Goal: Task Accomplishment & Management: Manage account settings

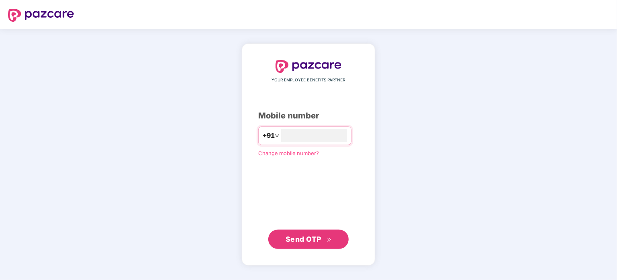
type input "**********"
click at [323, 238] on span "Send OTP" at bounding box center [309, 238] width 46 height 11
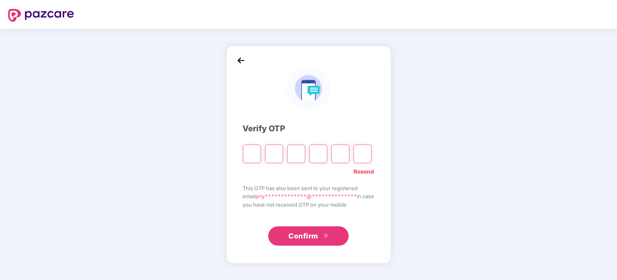
type input "*"
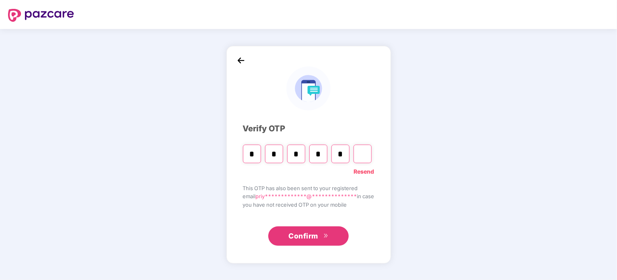
type input "*"
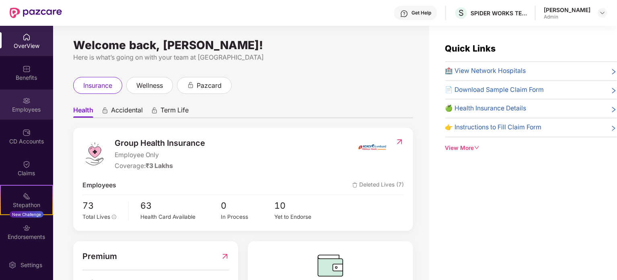
click at [25, 107] on div "Employees" at bounding box center [26, 109] width 53 height 8
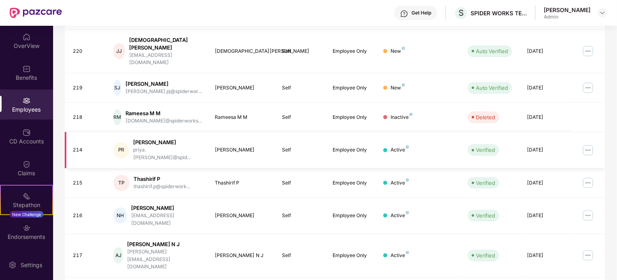
scroll to position [214, 0]
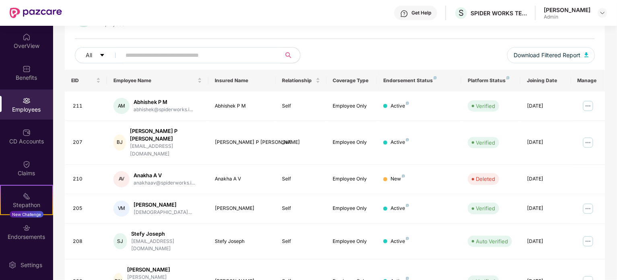
scroll to position [93, 0]
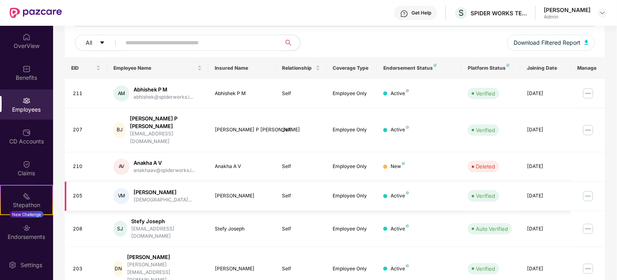
click at [586, 189] on img at bounding box center [588, 195] width 13 height 13
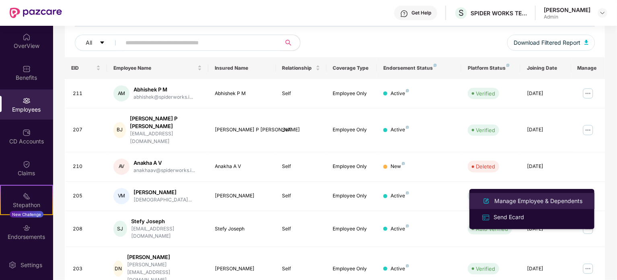
click at [510, 202] on div "Manage Employee & Dependents" at bounding box center [538, 200] width 91 height 9
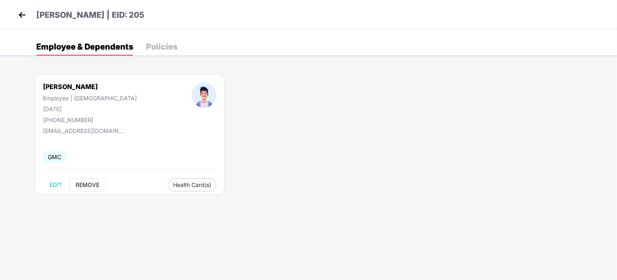
click at [91, 185] on span "REMOVE" at bounding box center [88, 184] width 24 height 6
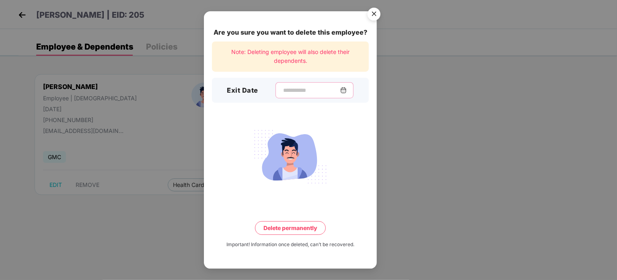
click at [285, 93] on input at bounding box center [311, 90] width 58 height 8
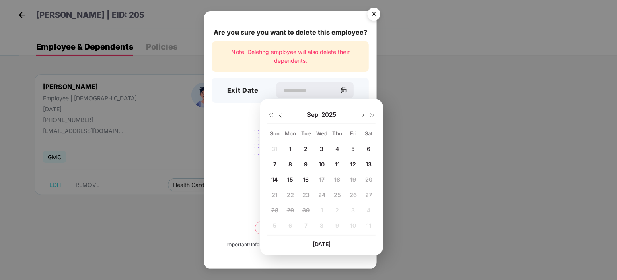
click at [277, 117] on div at bounding box center [275, 114] width 16 height 7
click at [282, 115] on img at bounding box center [280, 115] width 6 height 6
click at [361, 115] on img at bounding box center [363, 115] width 6 height 6
click at [290, 194] on span "18" at bounding box center [290, 194] width 6 height 7
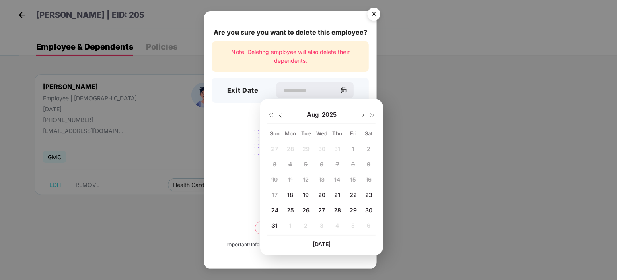
type input "**********"
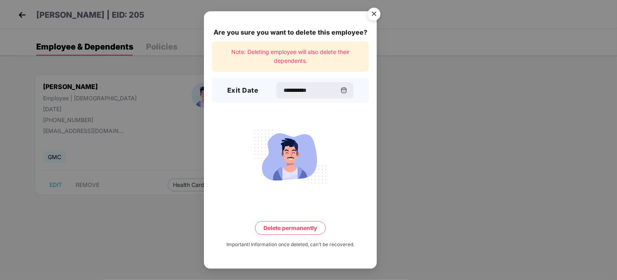
click at [286, 230] on button "Delete permanently" at bounding box center [290, 228] width 71 height 14
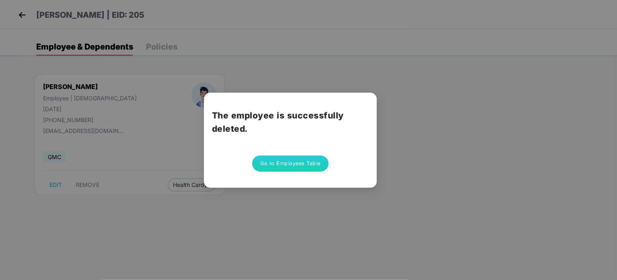
click at [282, 164] on button "Go to Employees Table" at bounding box center [290, 163] width 76 height 16
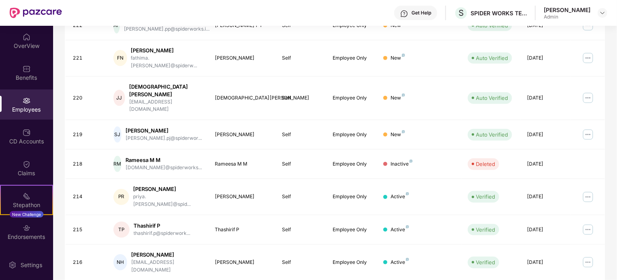
scroll to position [214, 0]
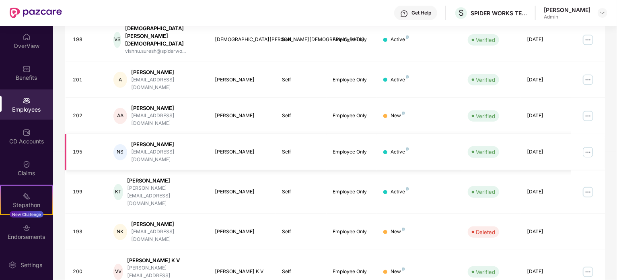
scroll to position [133, 0]
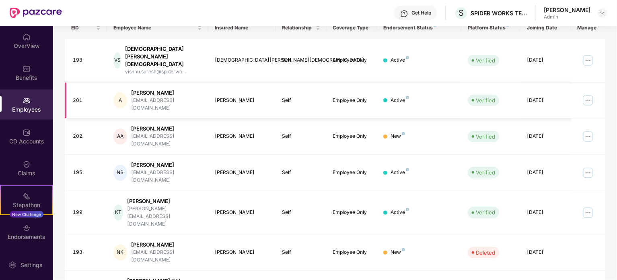
click at [591, 94] on img at bounding box center [588, 100] width 13 height 13
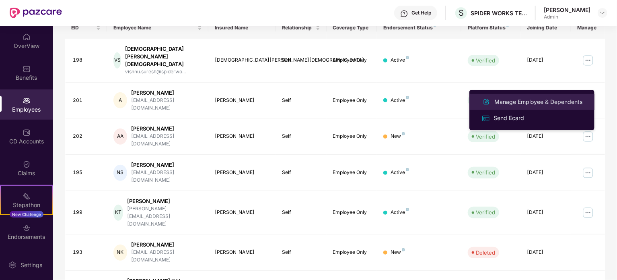
click at [528, 103] on div "Manage Employee & Dependents" at bounding box center [538, 101] width 91 height 9
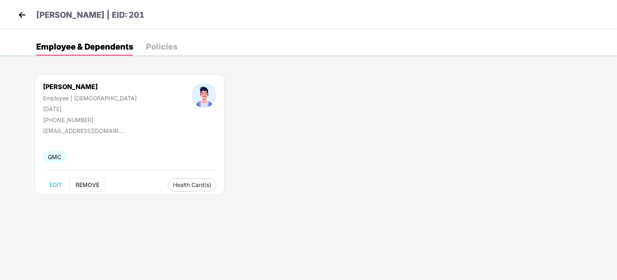
click at [90, 183] on span "REMOVE" at bounding box center [88, 184] width 24 height 6
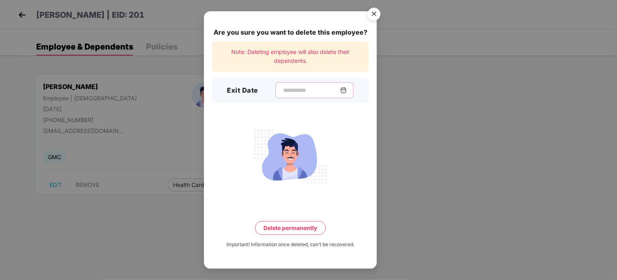
click at [285, 90] on input at bounding box center [311, 90] width 58 height 8
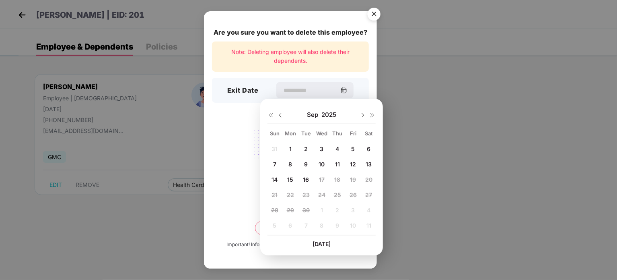
click at [282, 118] on img at bounding box center [280, 115] width 6 height 6
click at [352, 195] on span "22" at bounding box center [353, 194] width 7 height 7
type input "**********"
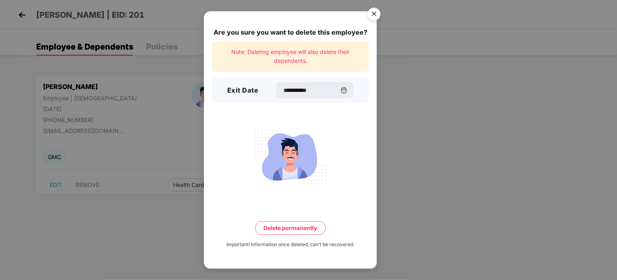
click at [297, 228] on button "Delete permanently" at bounding box center [290, 228] width 71 height 14
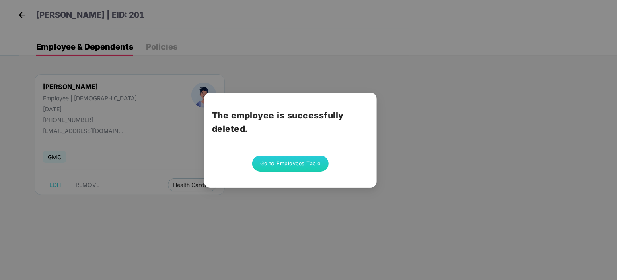
click at [277, 163] on button "Go to Employees Table" at bounding box center [290, 163] width 76 height 16
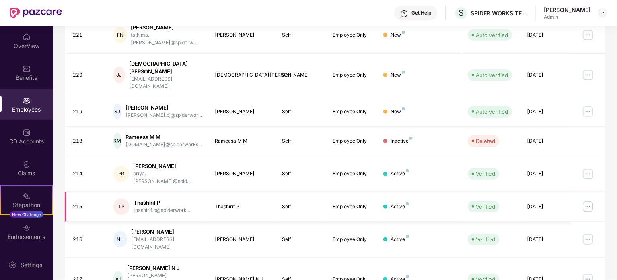
scroll to position [214, 0]
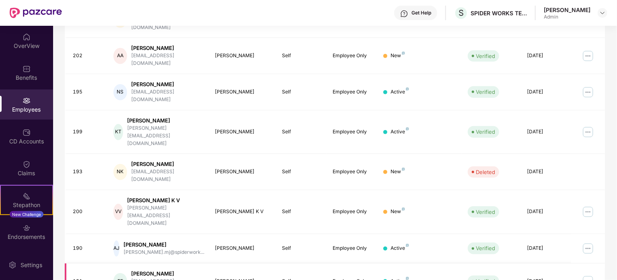
click at [589, 274] on img at bounding box center [588, 280] width 13 height 13
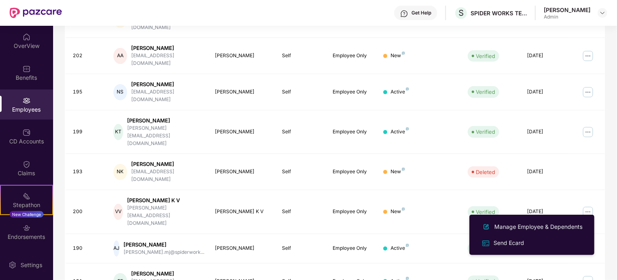
click at [222, 257] on div "EID Employee Name Insured Name Relationship Coverage Type Endorsement Status Pl…" at bounding box center [335, 153] width 540 height 435
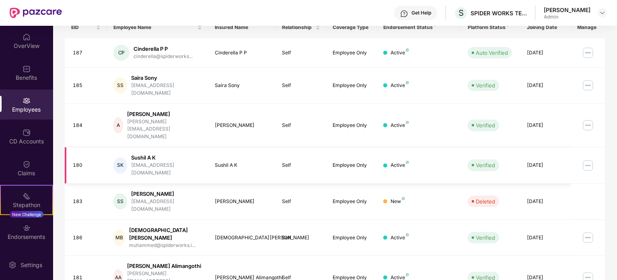
scroll to position [133, 0]
click at [588, 119] on img at bounding box center [588, 125] width 13 height 13
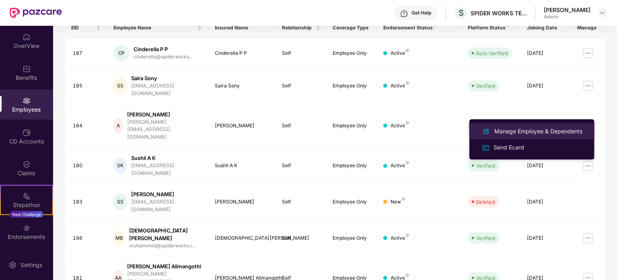
click at [574, 130] on div "Manage Employee & Dependents" at bounding box center [538, 131] width 91 height 9
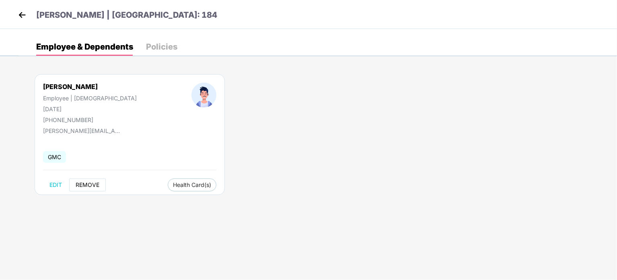
click at [90, 183] on span "REMOVE" at bounding box center [88, 184] width 24 height 6
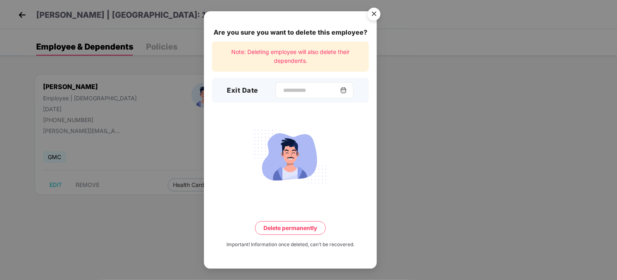
click at [347, 88] on img at bounding box center [343, 90] width 6 height 6
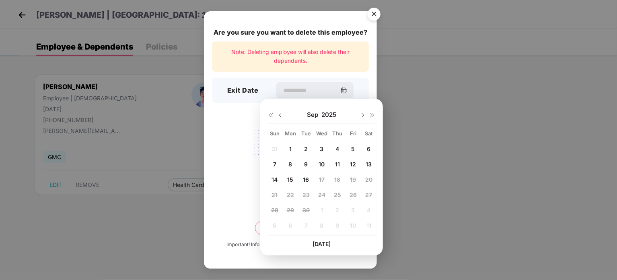
click at [280, 115] on img at bounding box center [280, 115] width 6 height 6
click at [355, 209] on span "29" at bounding box center [353, 209] width 7 height 7
type input "**********"
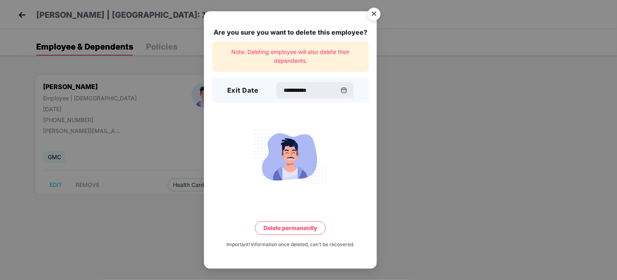
click at [307, 228] on button "Delete permanently" at bounding box center [290, 228] width 71 height 14
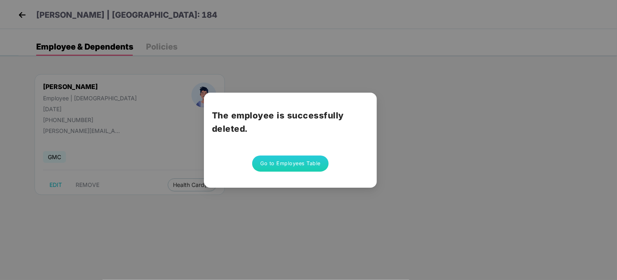
click at [305, 160] on button "Go to Employees Table" at bounding box center [290, 163] width 76 height 16
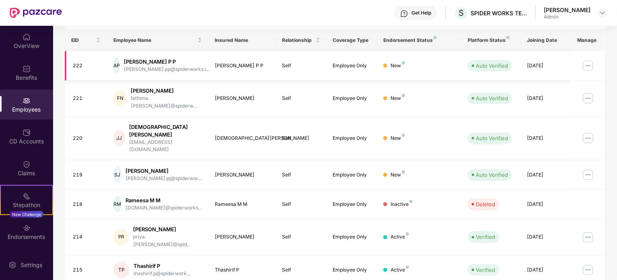
scroll to position [214, 0]
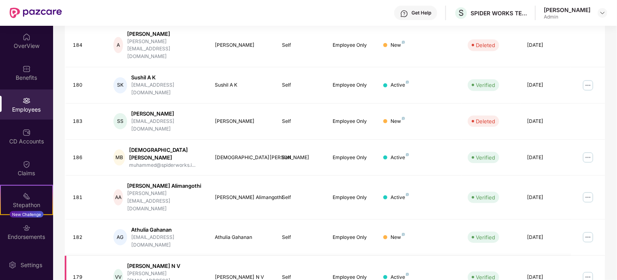
click at [587, 270] on img at bounding box center [588, 276] width 13 height 13
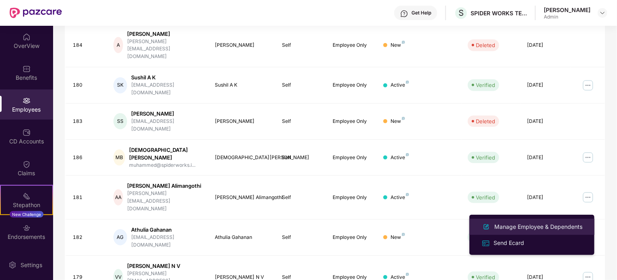
click at [541, 225] on div "Manage Employee & Dependents" at bounding box center [538, 226] width 91 height 9
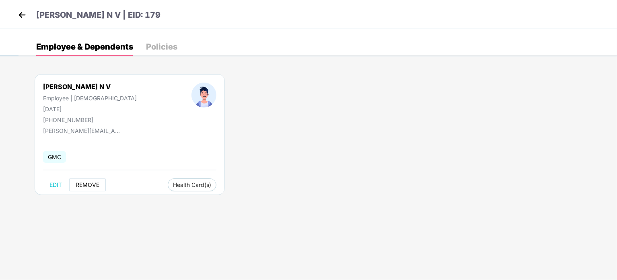
click at [93, 186] on span "REMOVE" at bounding box center [88, 184] width 24 height 6
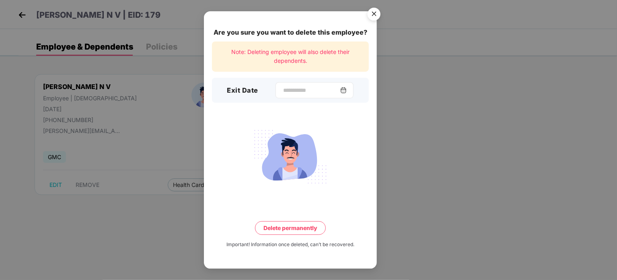
click at [347, 91] on img at bounding box center [343, 90] width 6 height 6
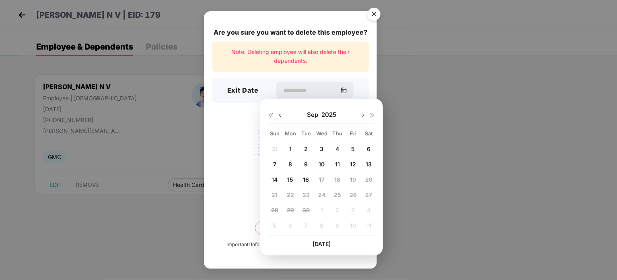
click at [307, 149] on span "2" at bounding box center [306, 148] width 4 height 7
type input "**********"
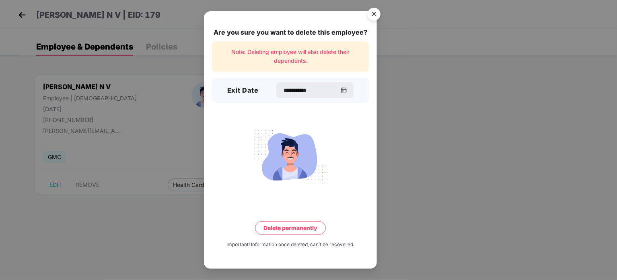
click at [299, 226] on button "Delete permanently" at bounding box center [290, 228] width 71 height 14
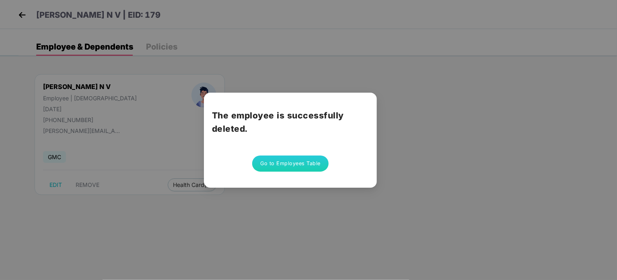
click at [281, 162] on button "Go to Employees Table" at bounding box center [290, 163] width 76 height 16
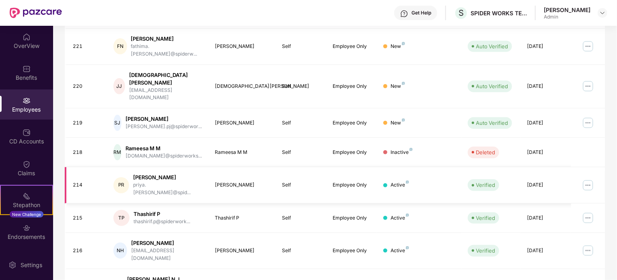
scroll to position [214, 0]
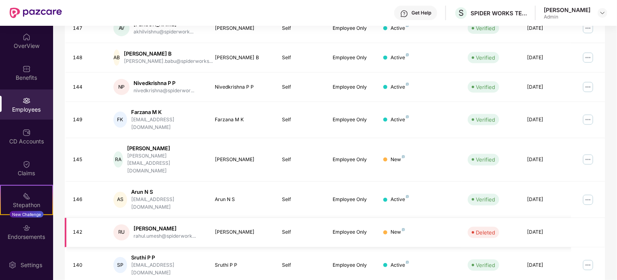
scroll to position [93, 0]
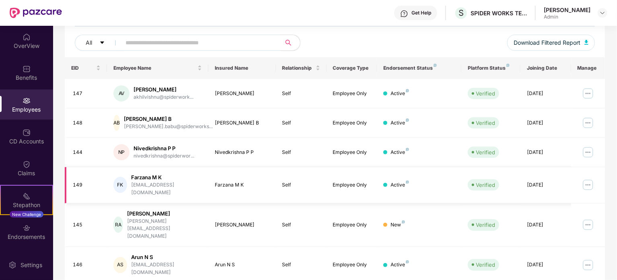
click at [588, 181] on img at bounding box center [588, 184] width 13 height 13
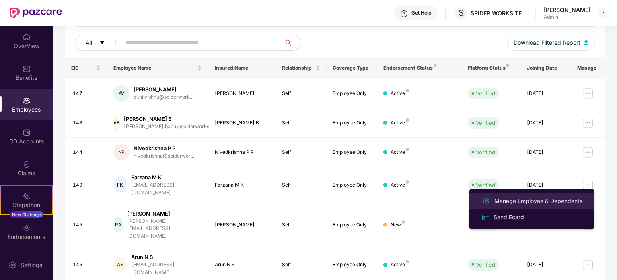
click at [502, 200] on div "Manage Employee & Dependents" at bounding box center [538, 200] width 91 height 9
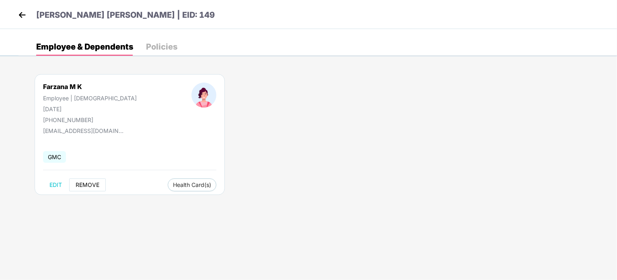
click at [88, 185] on span "REMOVE" at bounding box center [88, 184] width 24 height 6
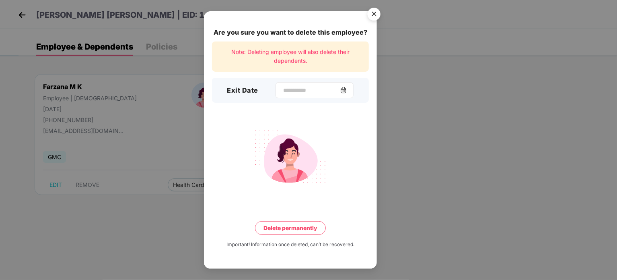
click at [279, 85] on div at bounding box center [315, 90] width 78 height 16
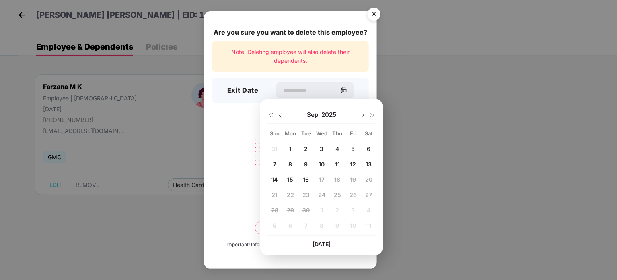
click at [276, 115] on div at bounding box center [275, 114] width 16 height 7
click at [279, 115] on img at bounding box center [280, 115] width 6 height 6
click at [354, 209] on span "29" at bounding box center [353, 209] width 7 height 7
type input "**********"
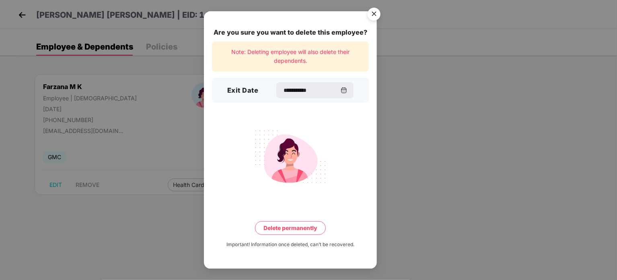
click at [297, 229] on button "Delete permanently" at bounding box center [290, 228] width 71 height 14
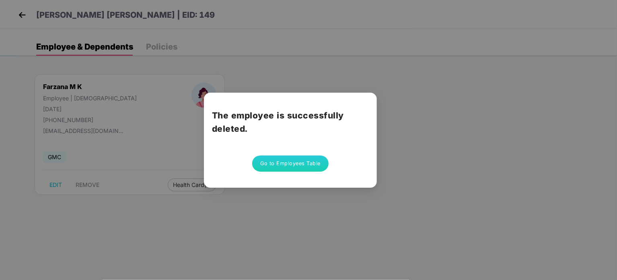
click at [289, 165] on button "Go to Employees Table" at bounding box center [290, 163] width 76 height 16
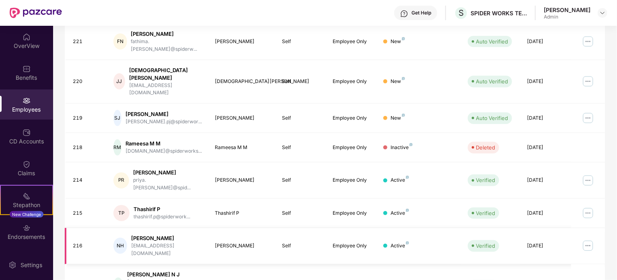
scroll to position [214, 0]
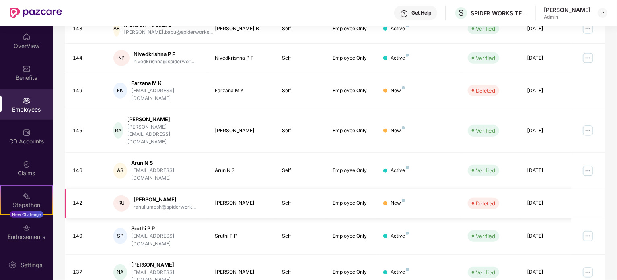
scroll to position [173, 0]
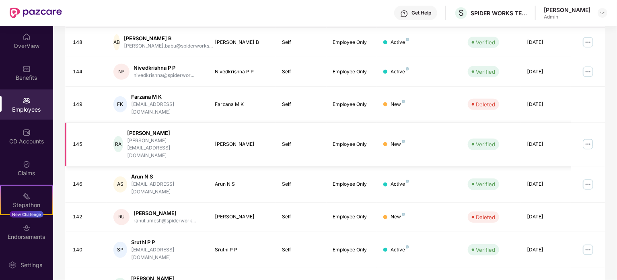
click at [590, 138] on img at bounding box center [588, 144] width 13 height 13
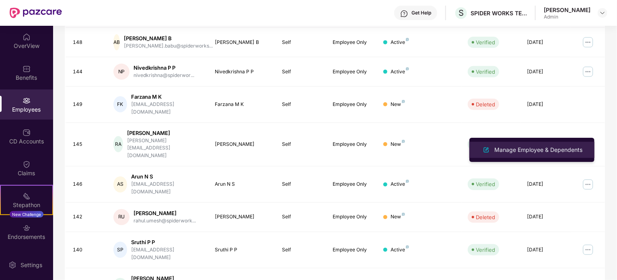
click at [541, 150] on div "Manage Employee & Dependents" at bounding box center [538, 149] width 91 height 9
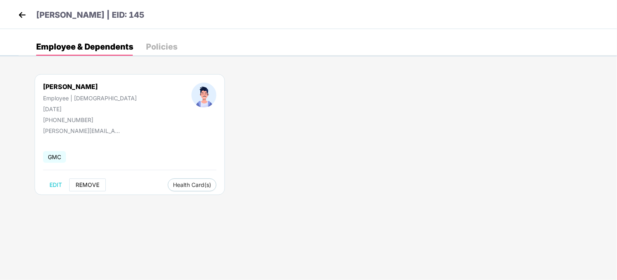
click at [93, 184] on span "REMOVE" at bounding box center [88, 184] width 24 height 6
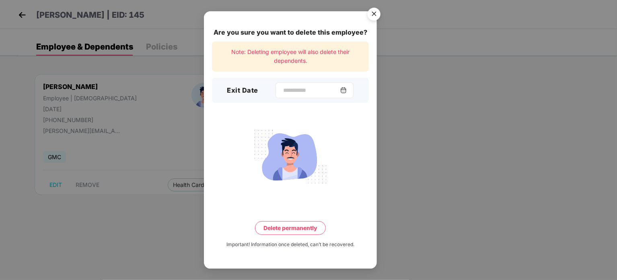
click at [347, 91] on img at bounding box center [343, 90] width 6 height 6
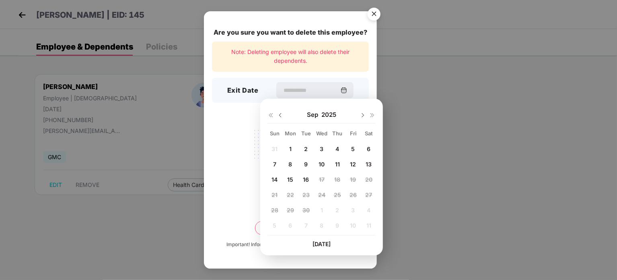
click at [281, 117] on img at bounding box center [280, 115] width 6 height 6
click at [280, 117] on img at bounding box center [280, 115] width 6 height 6
click at [340, 210] on div "29 30 1 2 3 4 5 6 7 8 9 10 11 12 13 14 15 16 17 18 19 20 21 22 23 24 25 26 27 2…" at bounding box center [321, 189] width 108 height 92
click at [361, 114] on img at bounding box center [363, 115] width 6 height 6
click at [290, 194] on span "18" at bounding box center [290, 194] width 6 height 7
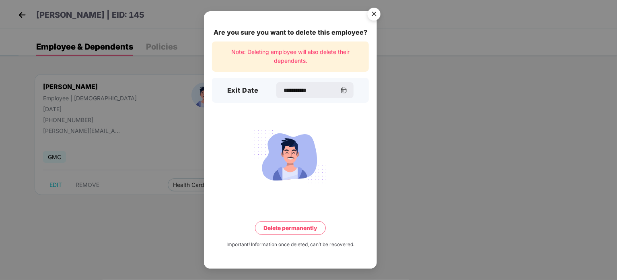
type input "**********"
click at [298, 227] on button "Delete permanently" at bounding box center [290, 228] width 71 height 14
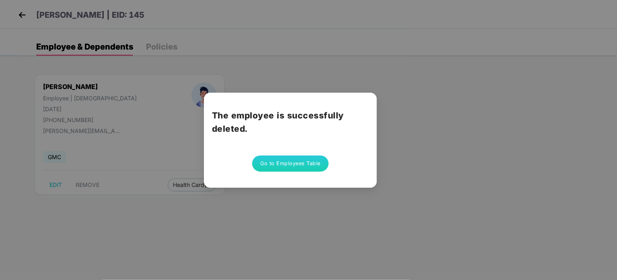
click at [284, 164] on button "Go to Employees Table" at bounding box center [290, 163] width 76 height 16
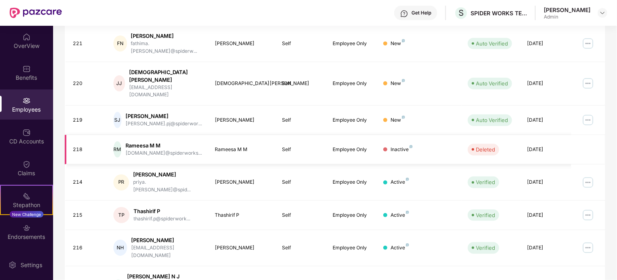
scroll to position [214, 0]
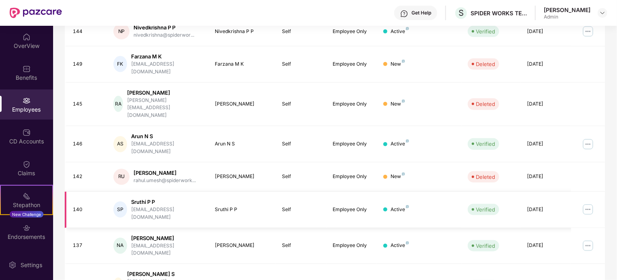
click at [591, 203] on img at bounding box center [588, 209] width 13 height 13
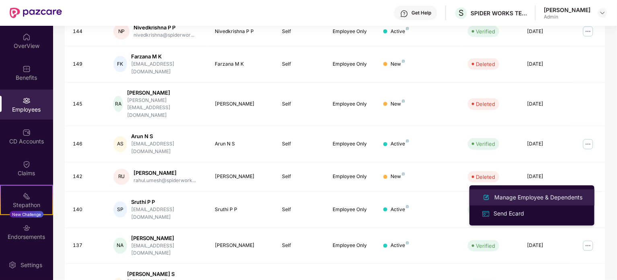
click at [513, 196] on div "Manage Employee & Dependents" at bounding box center [538, 197] width 91 height 9
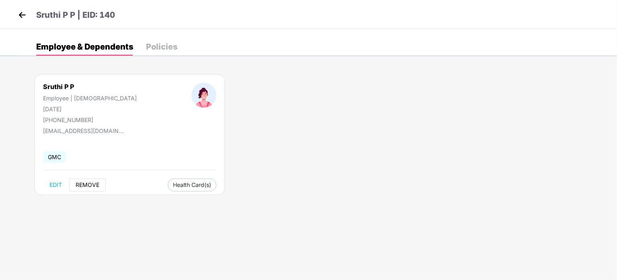
click at [91, 185] on span "REMOVE" at bounding box center [88, 184] width 24 height 6
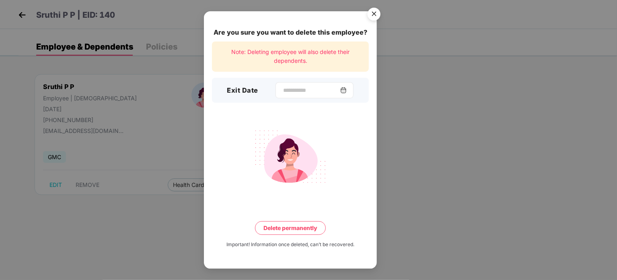
click at [347, 92] on img at bounding box center [343, 90] width 6 height 6
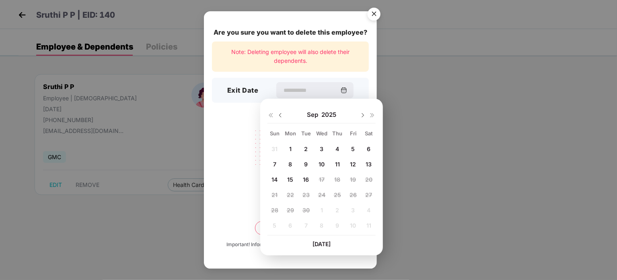
click at [282, 116] on img at bounding box center [280, 115] width 6 height 6
click at [354, 195] on span "22" at bounding box center [353, 194] width 7 height 7
type input "**********"
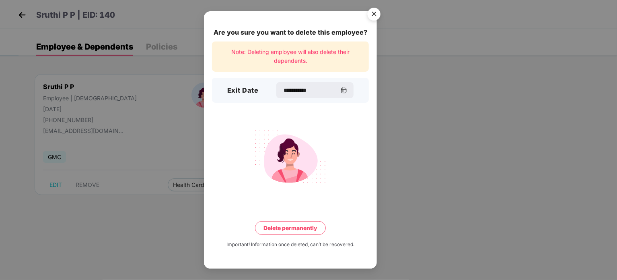
click at [299, 230] on button "Delete permanently" at bounding box center [290, 228] width 71 height 14
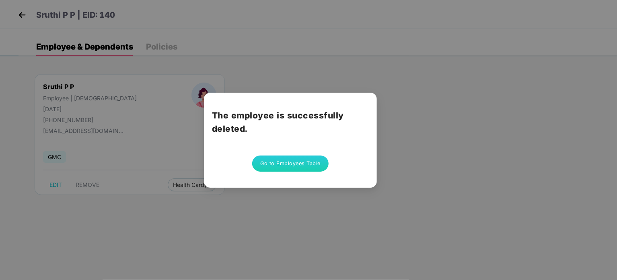
click at [294, 164] on button "Go to Employees Table" at bounding box center [290, 163] width 76 height 16
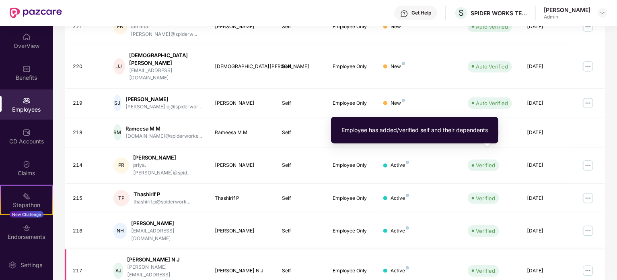
scroll to position [214, 0]
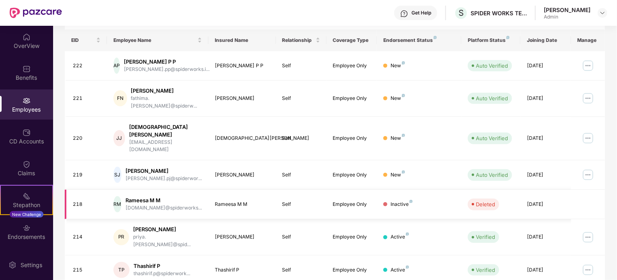
scroll to position [0, 0]
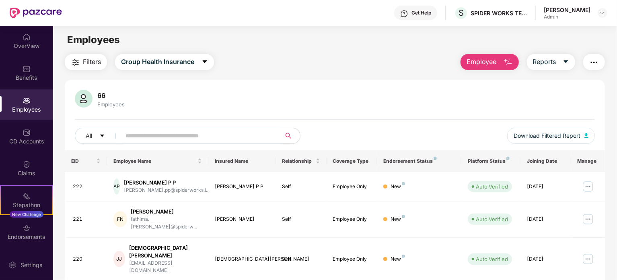
click at [294, 65] on div "Filters Group Health Insurance Employee Reports" at bounding box center [335, 62] width 540 height 16
click at [592, 62] on img "button" at bounding box center [594, 63] width 10 height 10
click at [329, 125] on div "66 Employees All Download Filtered Report" at bounding box center [335, 120] width 540 height 60
click at [494, 60] on span "Employee" at bounding box center [482, 62] width 30 height 10
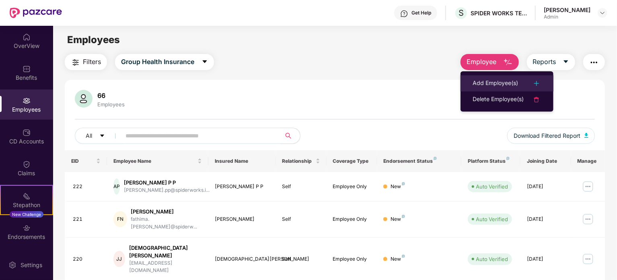
click at [502, 82] on div "Add Employee(s)" at bounding box center [495, 83] width 45 height 10
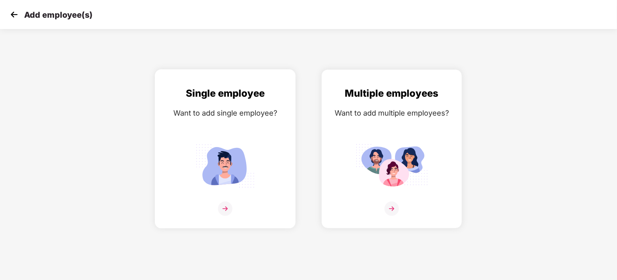
click at [224, 207] on img at bounding box center [225, 208] width 14 height 14
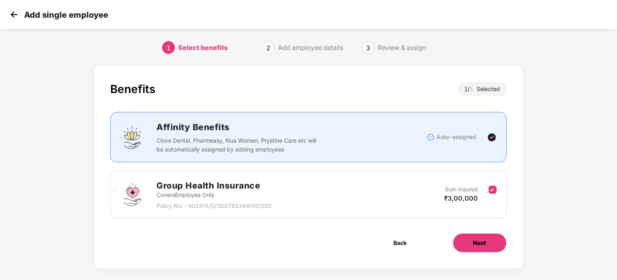
click at [497, 246] on button "Next" at bounding box center [480, 242] width 54 height 19
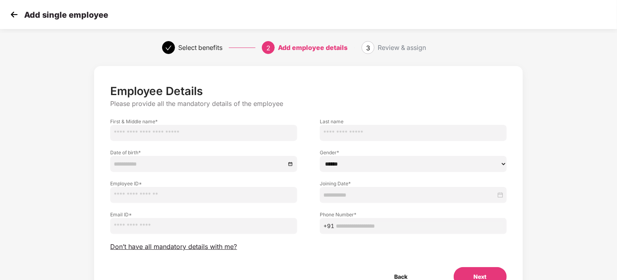
click at [151, 133] on input "text" at bounding box center [203, 133] width 187 height 16
click at [595, 192] on div "Employee Details Please provide all the mandatory details of the employee First…" at bounding box center [308, 192] width 617 height 260
click at [12, 16] on img at bounding box center [14, 14] width 12 height 12
